Goal: Navigation & Orientation: Understand site structure

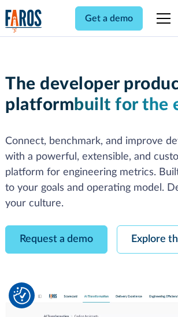
scroll to position [65, 0]
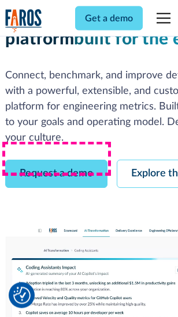
click at [57, 160] on link "Request a demo" at bounding box center [56, 174] width 102 height 28
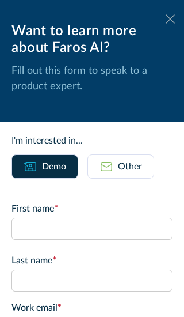
click at [166, 19] on icon at bounding box center [170, 18] width 9 height 9
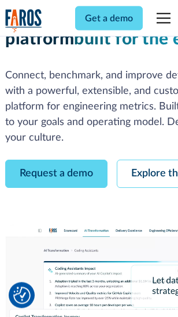
click at [150, 160] on link "Explore the platform" at bounding box center [177, 174] width 123 height 28
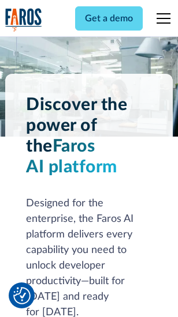
scroll to position [8783, 0]
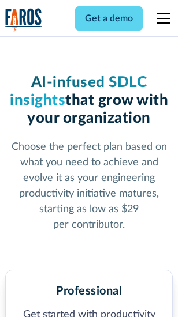
scroll to position [1810, 0]
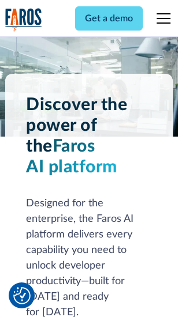
scroll to position [9153, 0]
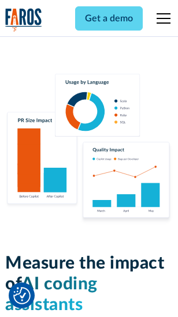
scroll to position [7198, 0]
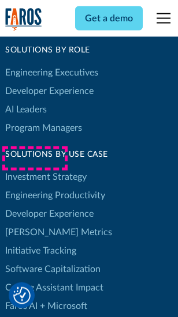
click at [35, 223] on link "[PERSON_NAME] Metrics" at bounding box center [58, 232] width 107 height 18
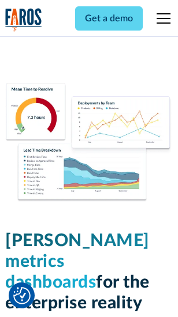
scroll to position [5105, 0]
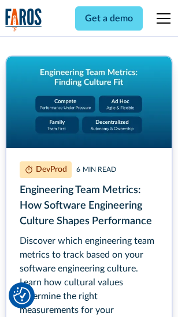
scroll to position [5238, 0]
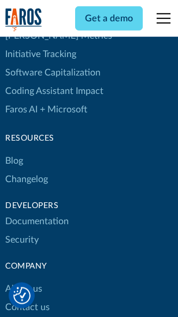
click at [27, 170] on link "Changelog" at bounding box center [26, 179] width 43 height 18
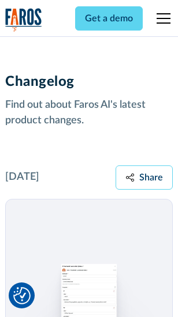
scroll to position [14139, 0]
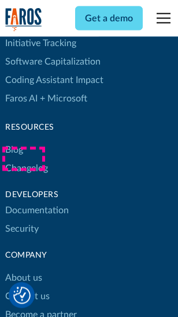
click at [23, 269] on link "About us" at bounding box center [23, 278] width 37 height 18
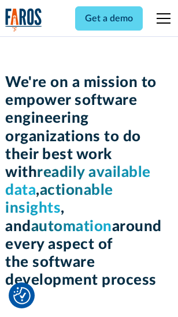
scroll to position [3987, 0]
